Goal: Communication & Community: Participate in discussion

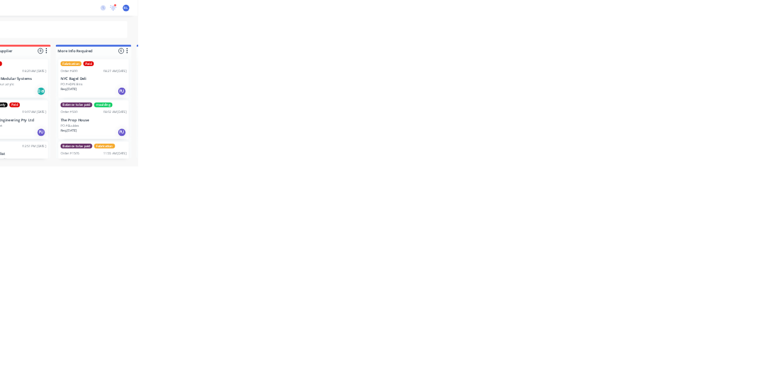
scroll to position [112, 0]
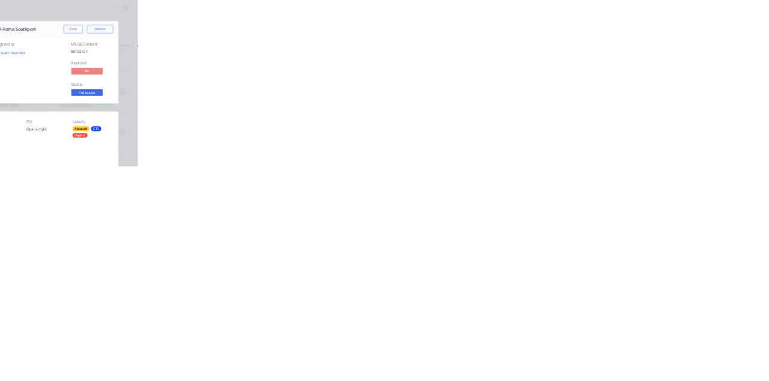
click at [126, 105] on div "Collaborate" at bounding box center [101, 105] width 47 height 11
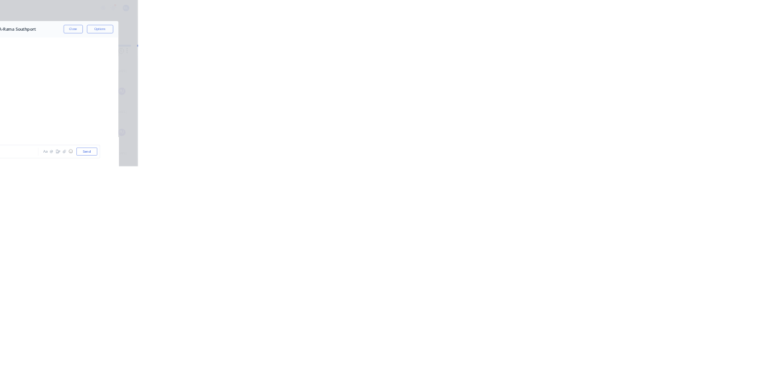
click at [541, 354] on div at bounding box center [386, 347] width 308 height 13
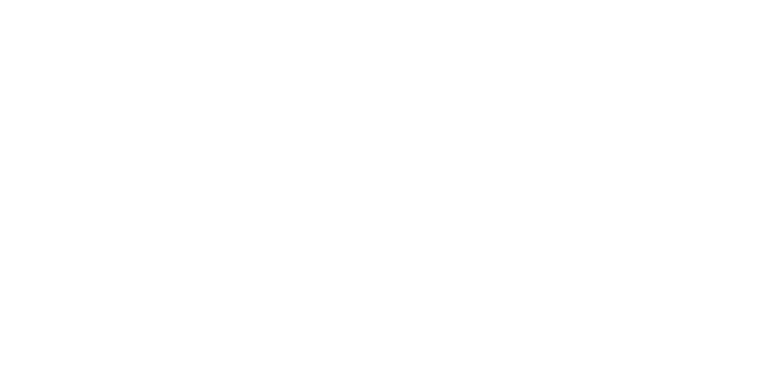
click at [676, 356] on button "Send" at bounding box center [651, 347] width 47 height 18
click at [643, 65] on button "Close" at bounding box center [621, 66] width 44 height 19
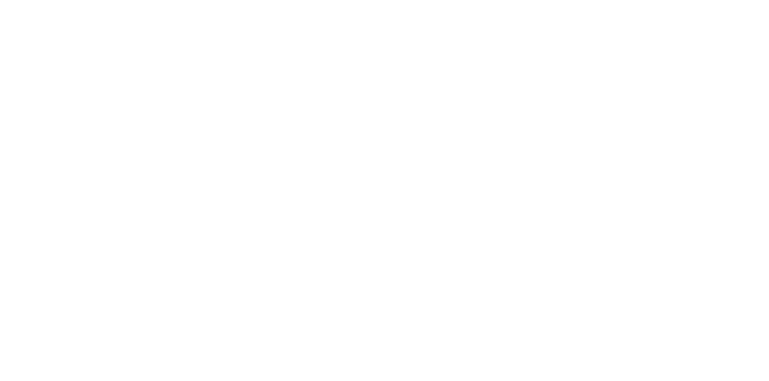
click at [126, 102] on div "Collaborate" at bounding box center [101, 105] width 47 height 11
click at [643, 67] on button "Close" at bounding box center [621, 66] width 44 height 19
click at [159, 91] on button "Collaborate" at bounding box center [102, 105] width 114 height 30
click at [541, 354] on div at bounding box center [386, 347] width 308 height 13
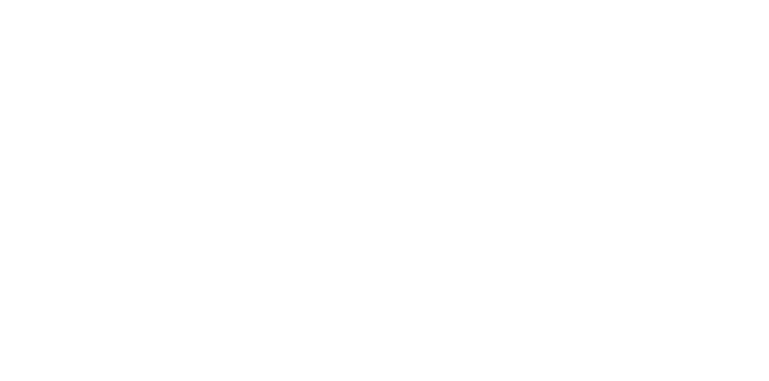
click at [676, 356] on button "Send" at bounding box center [651, 347] width 47 height 18
click at [643, 65] on button "Close" at bounding box center [621, 66] width 44 height 19
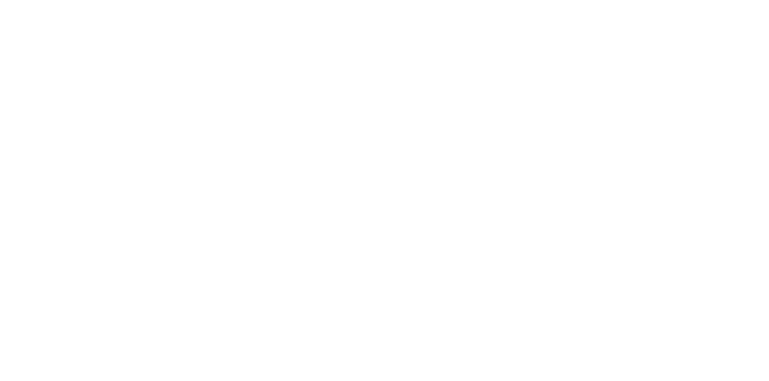
click at [643, 65] on button "Close" at bounding box center [621, 66] width 44 height 19
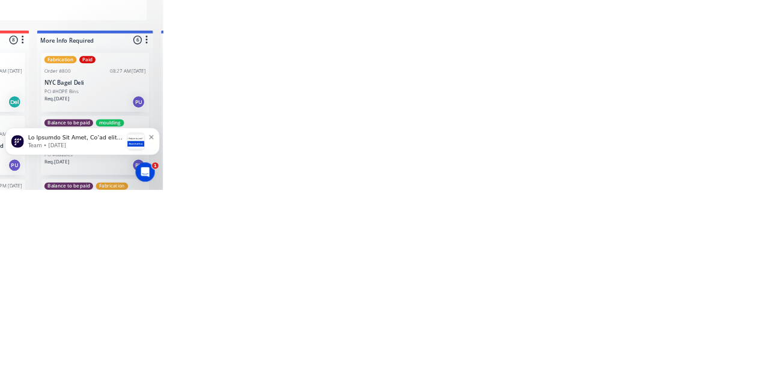
scroll to position [112, 0]
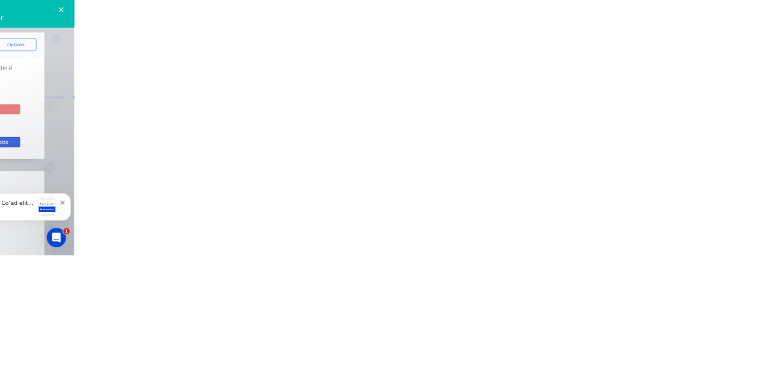
click at [126, 100] on div "Collaborate" at bounding box center [101, 105] width 47 height 11
click at [541, 354] on div at bounding box center [386, 347] width 308 height 13
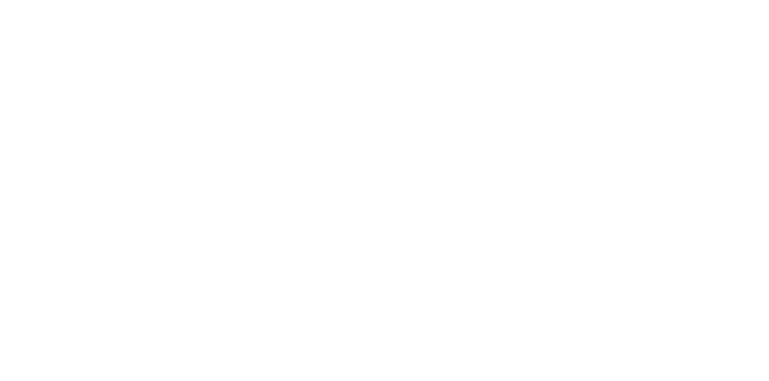
click at [676, 356] on button "Send" at bounding box center [651, 347] width 47 height 18
click at [643, 62] on button "Close" at bounding box center [621, 66] width 44 height 19
click at [643, 64] on button "Close" at bounding box center [621, 66] width 44 height 19
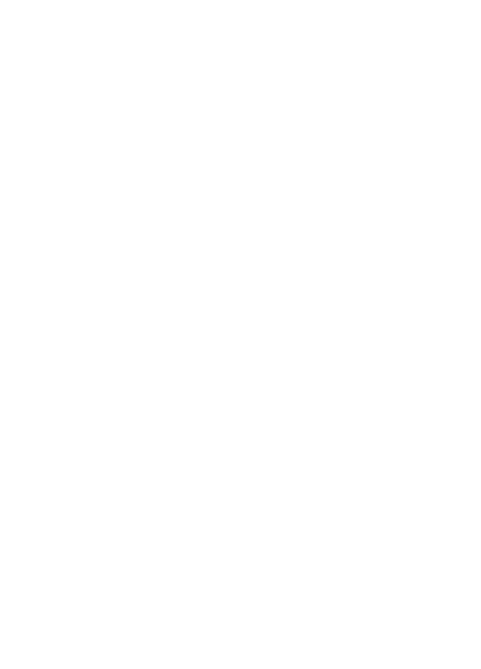
scroll to position [0, 0]
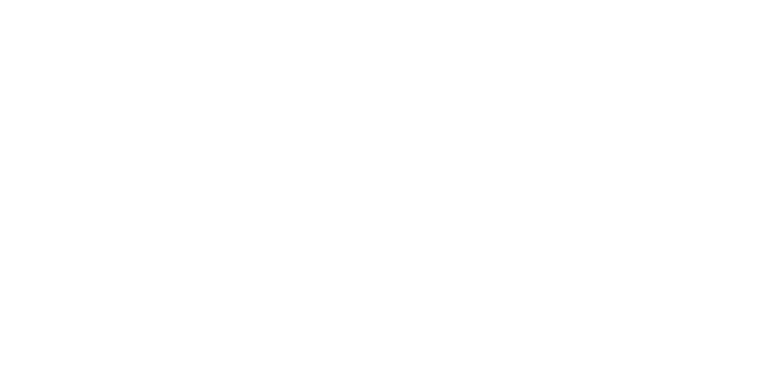
click at [643, 62] on button "Close" at bounding box center [621, 66] width 44 height 19
click at [643, 70] on button "Close" at bounding box center [621, 66] width 44 height 19
